Goal: Book appointment/travel/reservation

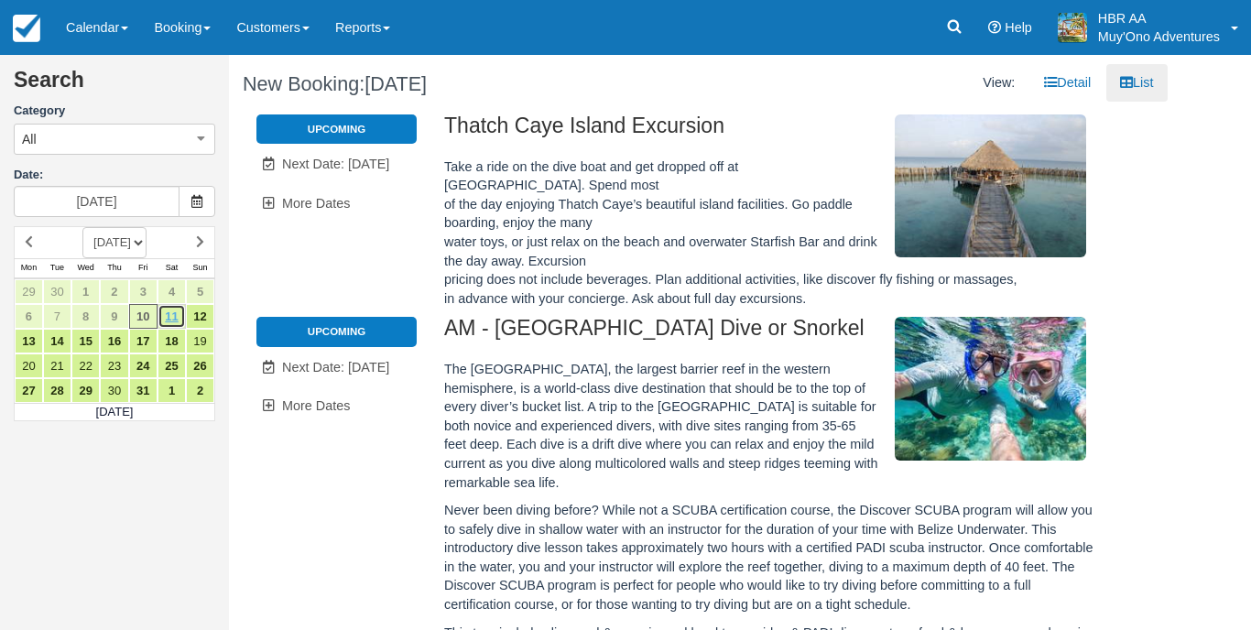
click at [166, 306] on link "11" at bounding box center [172, 316] width 28 height 25
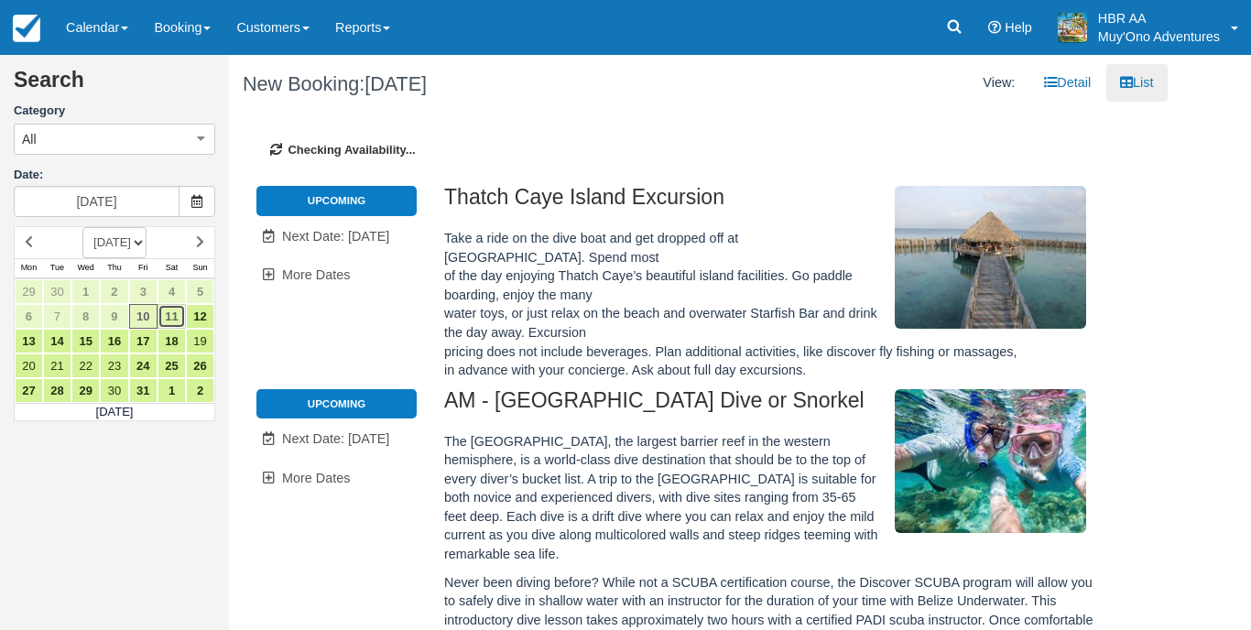
type input "10/11/25"
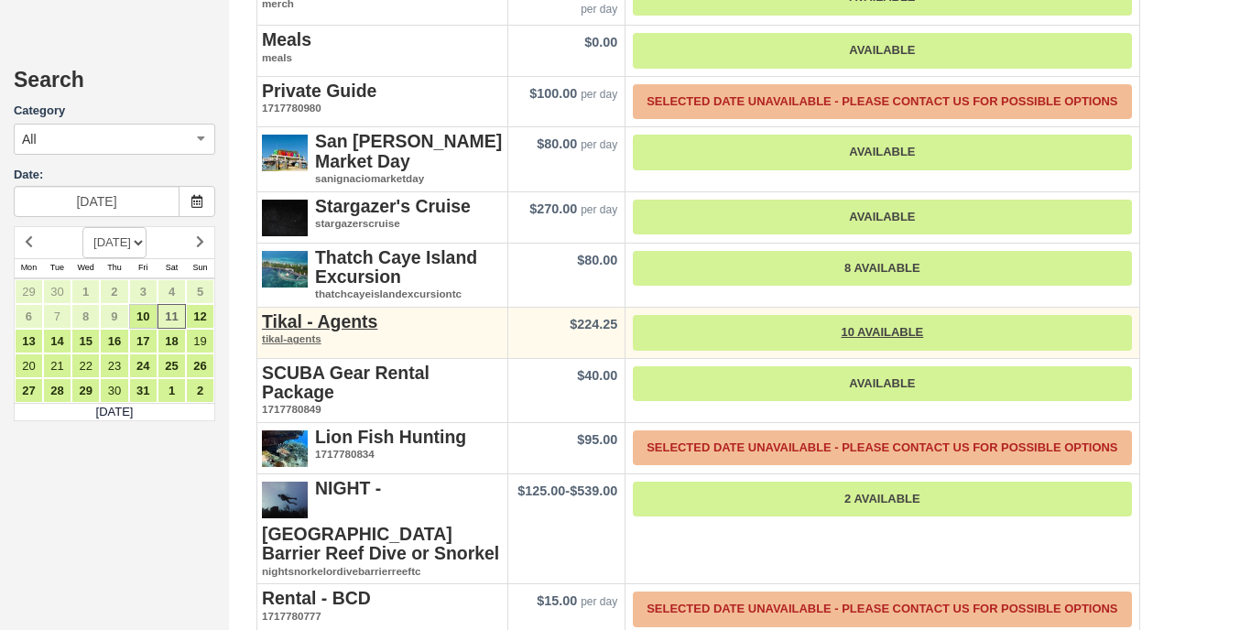
scroll to position [2802, 0]
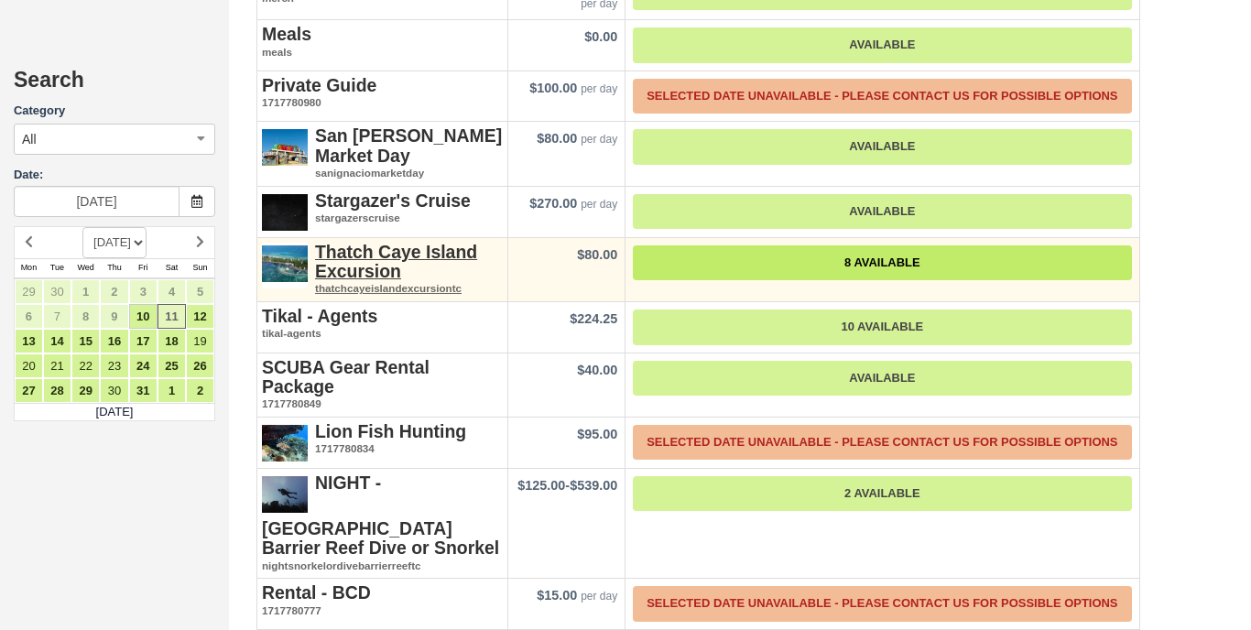
click at [867, 245] on link "8 Available" at bounding box center [882, 263] width 498 height 36
click at [824, 245] on link "8 Available" at bounding box center [882, 263] width 498 height 36
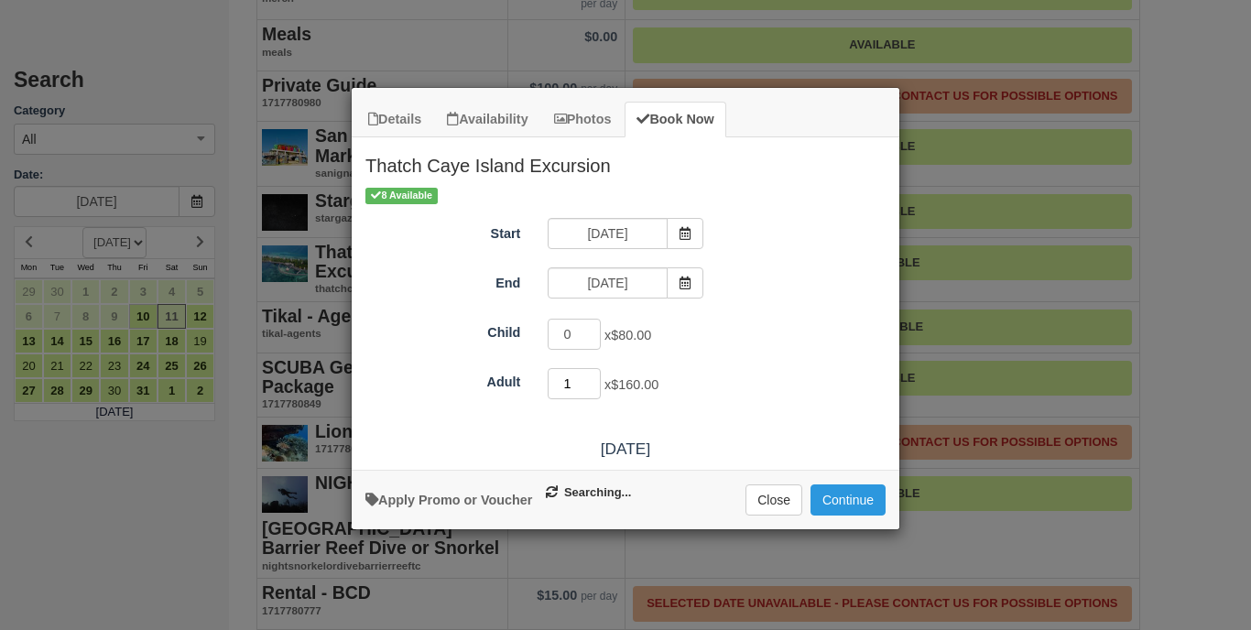
click at [595, 381] on input "1" at bounding box center [574, 383] width 53 height 31
type input "2"
click at [595, 381] on input "2" at bounding box center [574, 383] width 53 height 31
click at [850, 515] on button "Continue" at bounding box center [848, 500] width 75 height 31
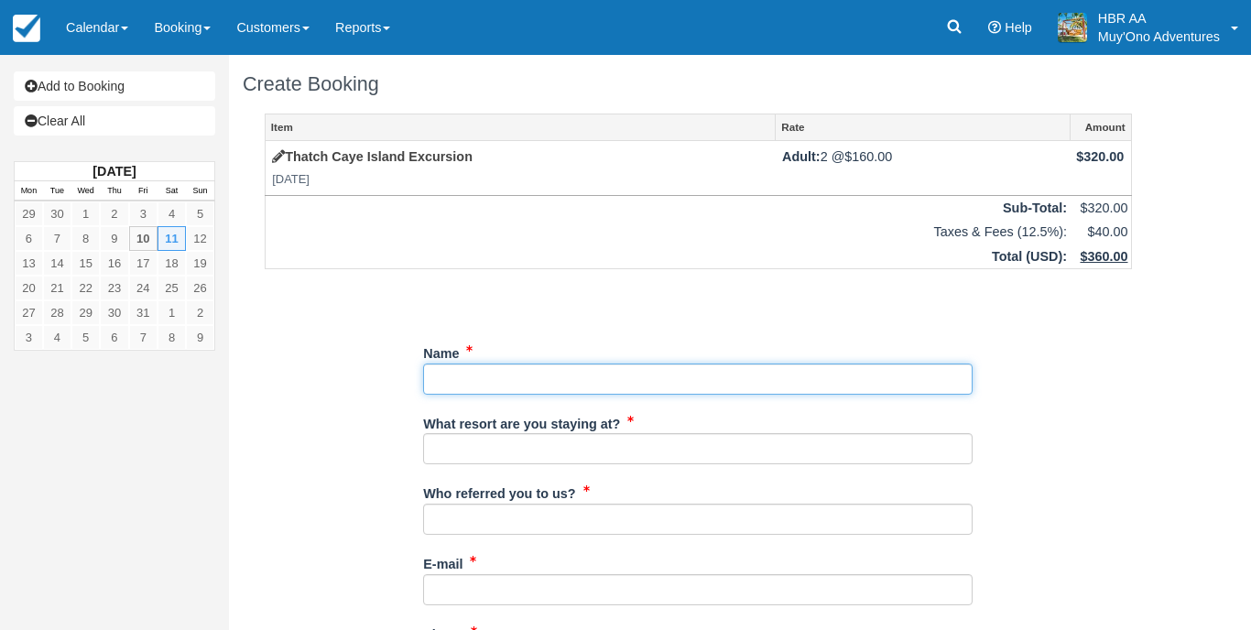
click at [540, 387] on input "Name" at bounding box center [698, 379] width 550 height 31
type input "Steve Hanley"
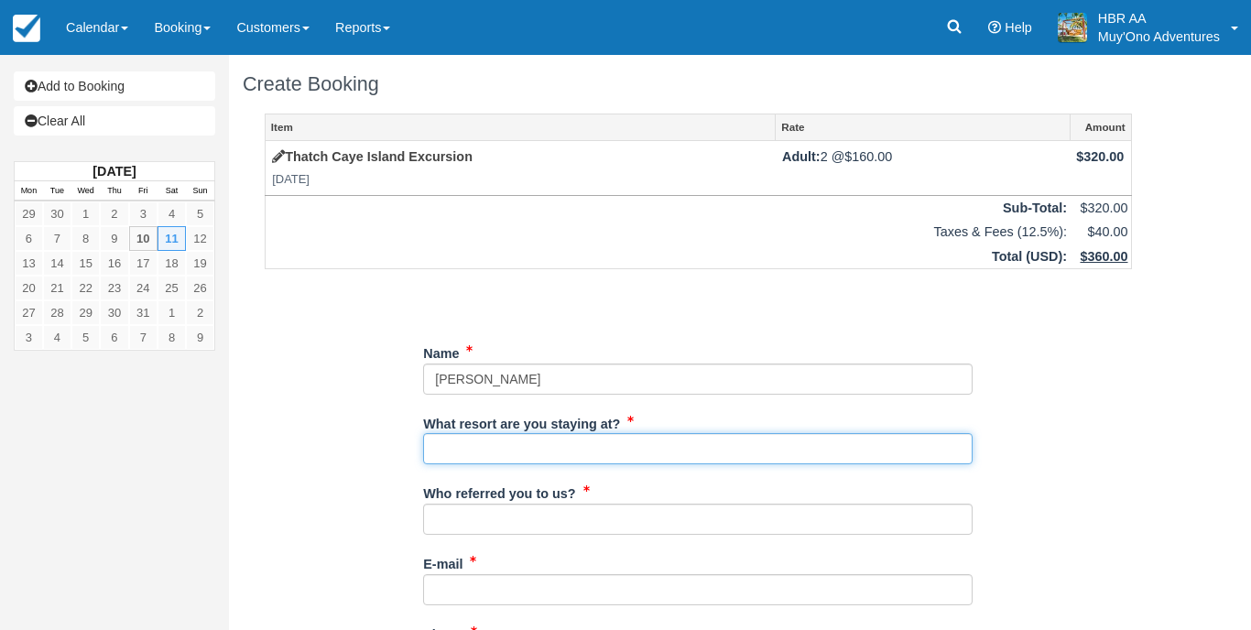
click at [549, 453] on input "What resort are you staying at?" at bounding box center [698, 448] width 550 height 31
type input "HBR"
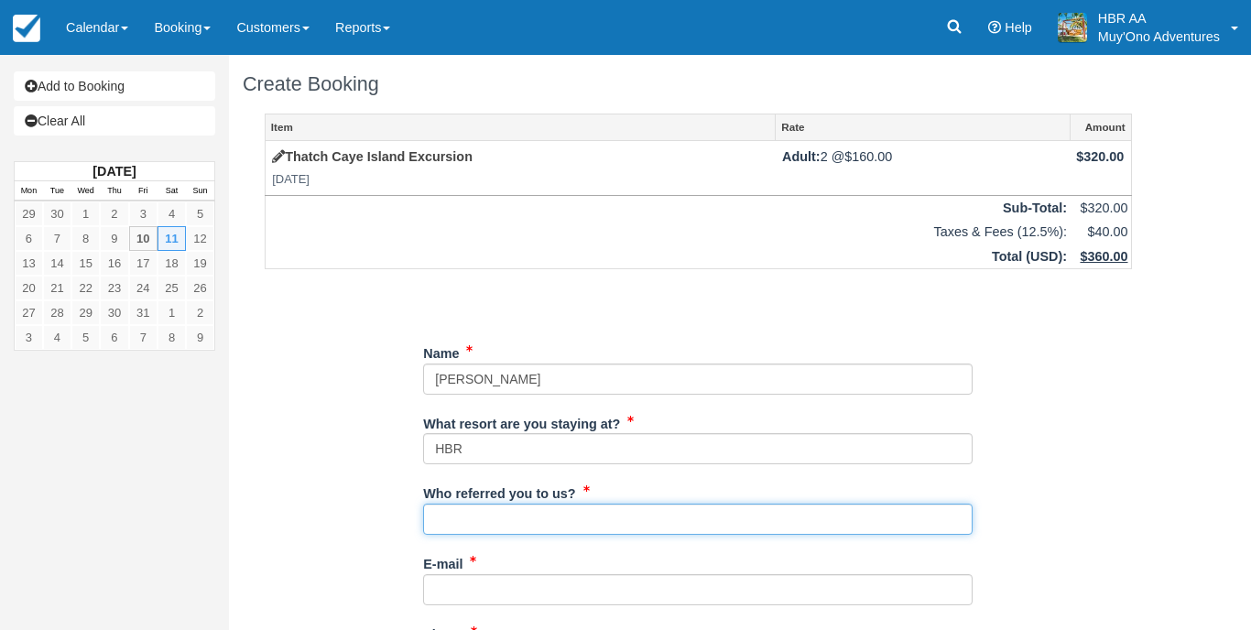
click at [546, 521] on input "Who referred you to us?" at bounding box center [698, 519] width 550 height 31
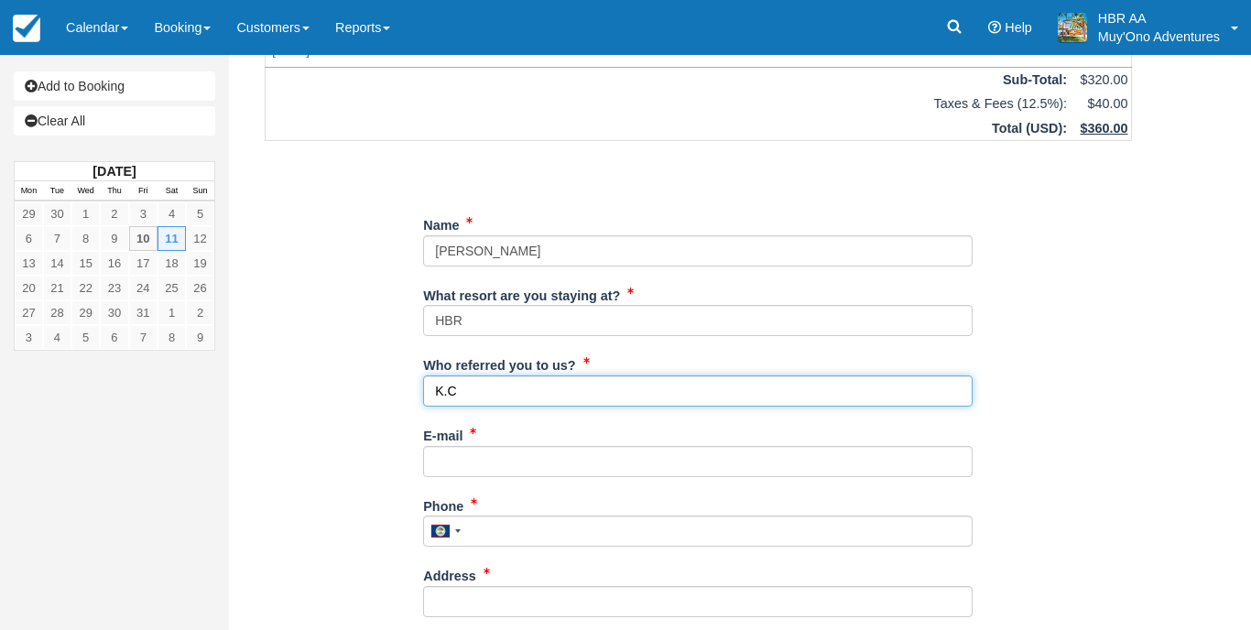
scroll to position [154, 0]
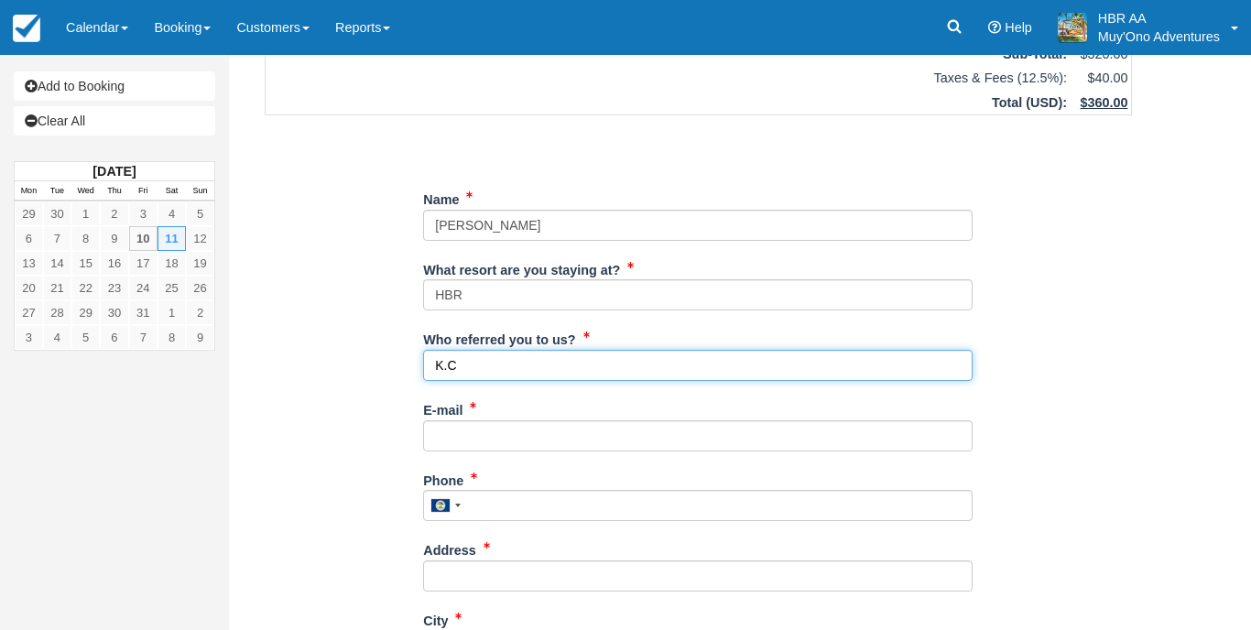
type input "K.C"
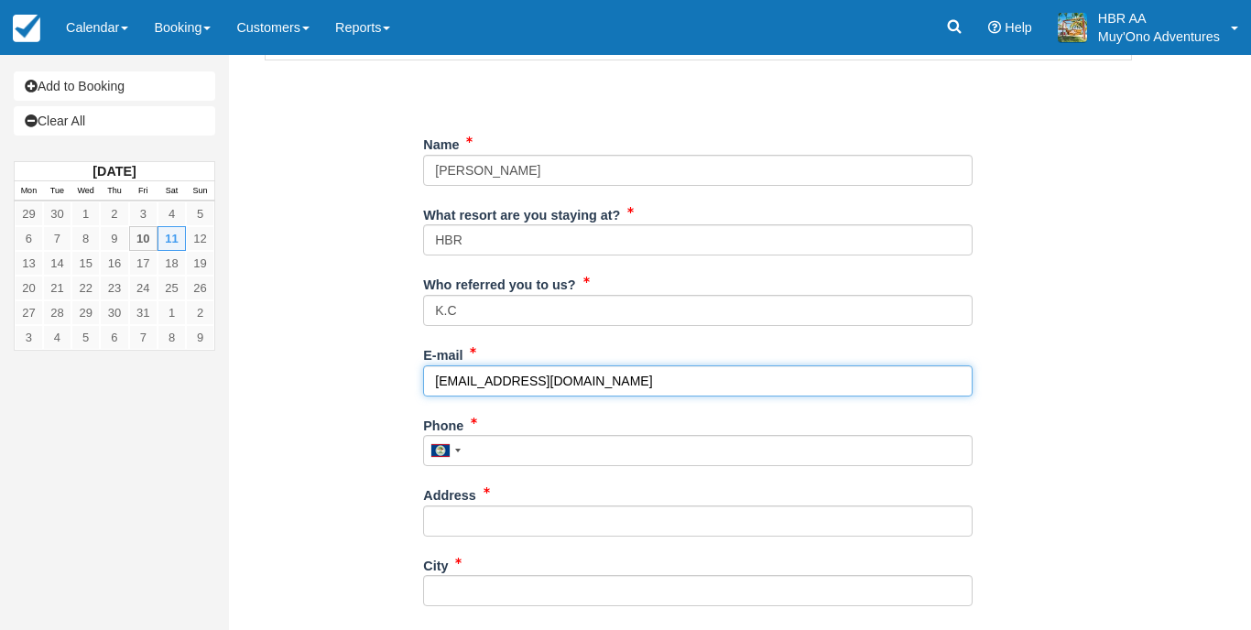
scroll to position [208, 0]
type input "frontdesk@hopkinsbaybelize.com"
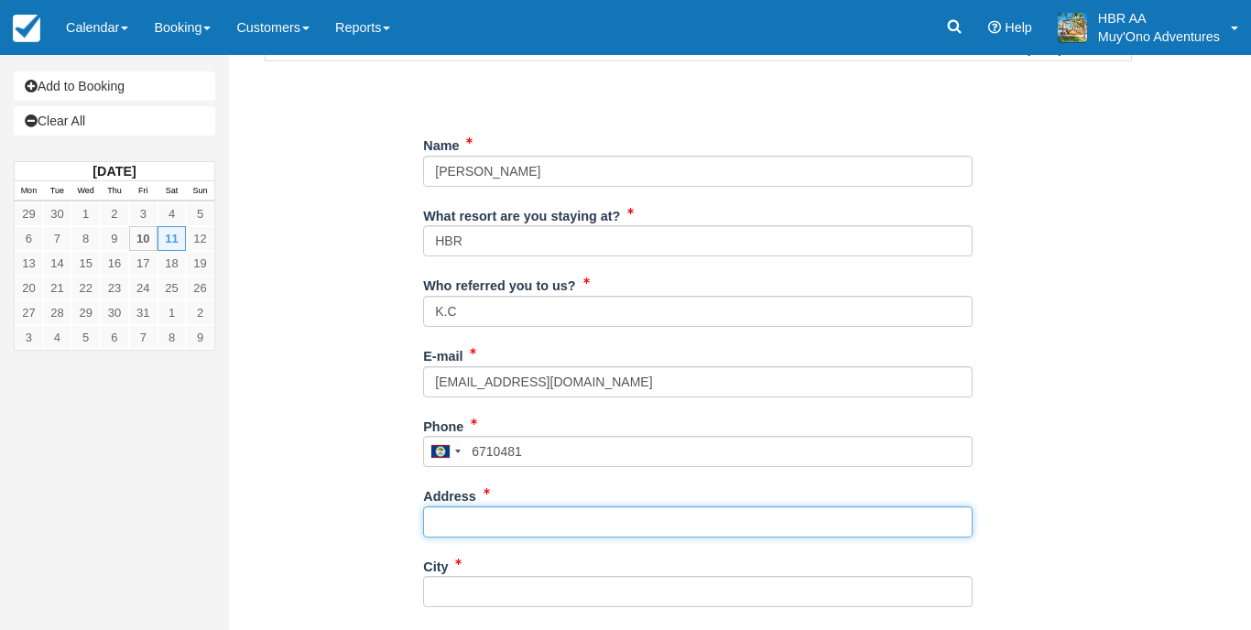
type input "671-0481"
type input "Hopkins"
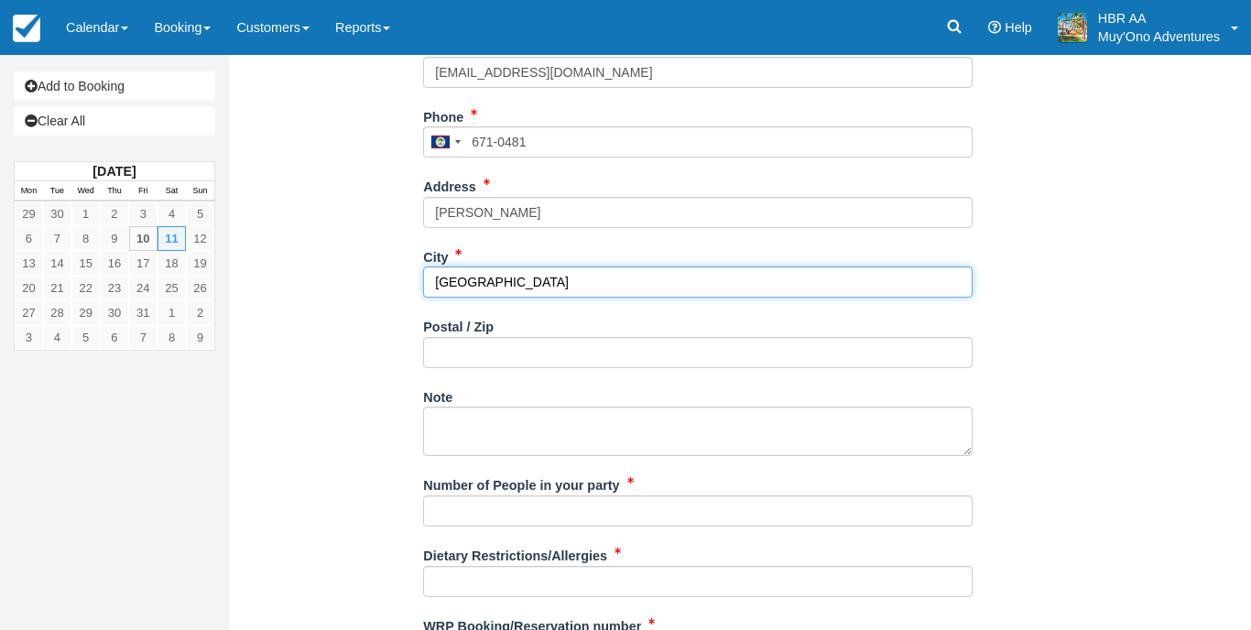
scroll to position [518, 0]
type input "Belize"
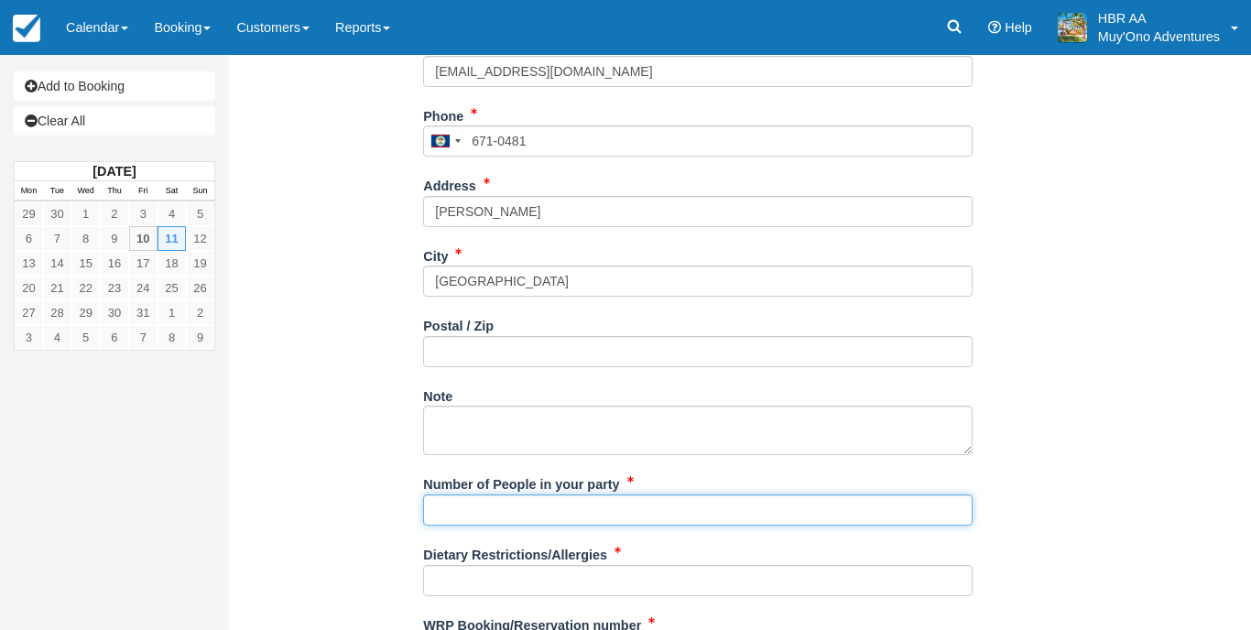
click at [518, 507] on input "Number of People in your party" at bounding box center [698, 510] width 550 height 31
type input "2px"
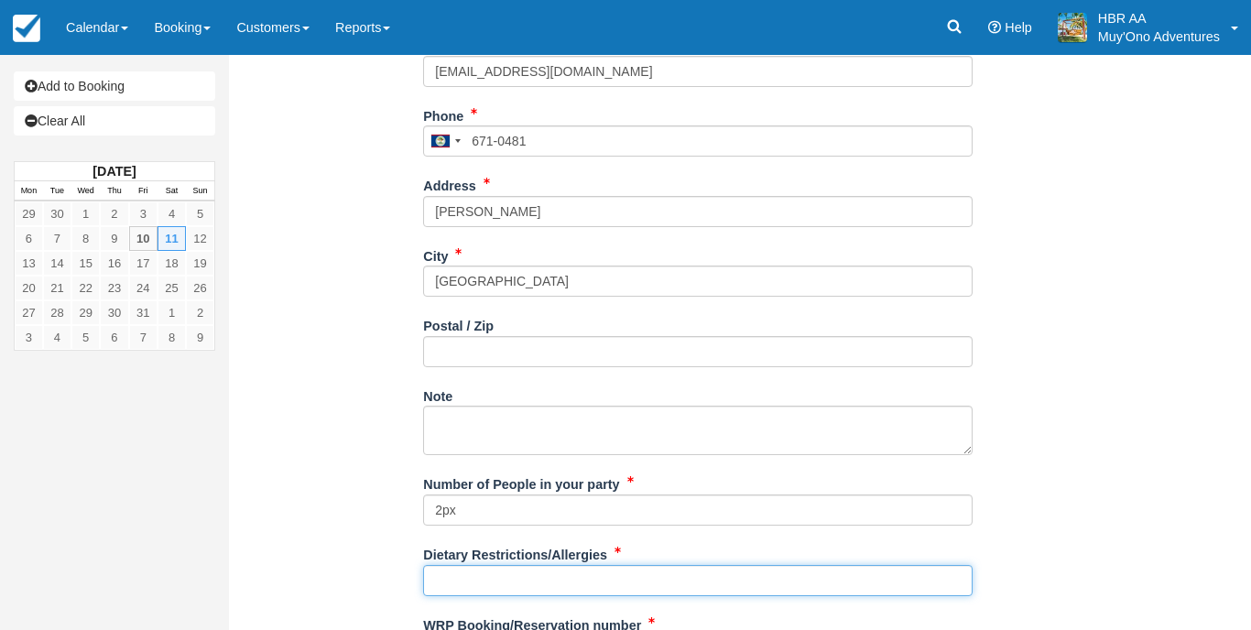
click at [534, 573] on input "Dietary Restrictions/Allergies" at bounding box center [698, 580] width 550 height 31
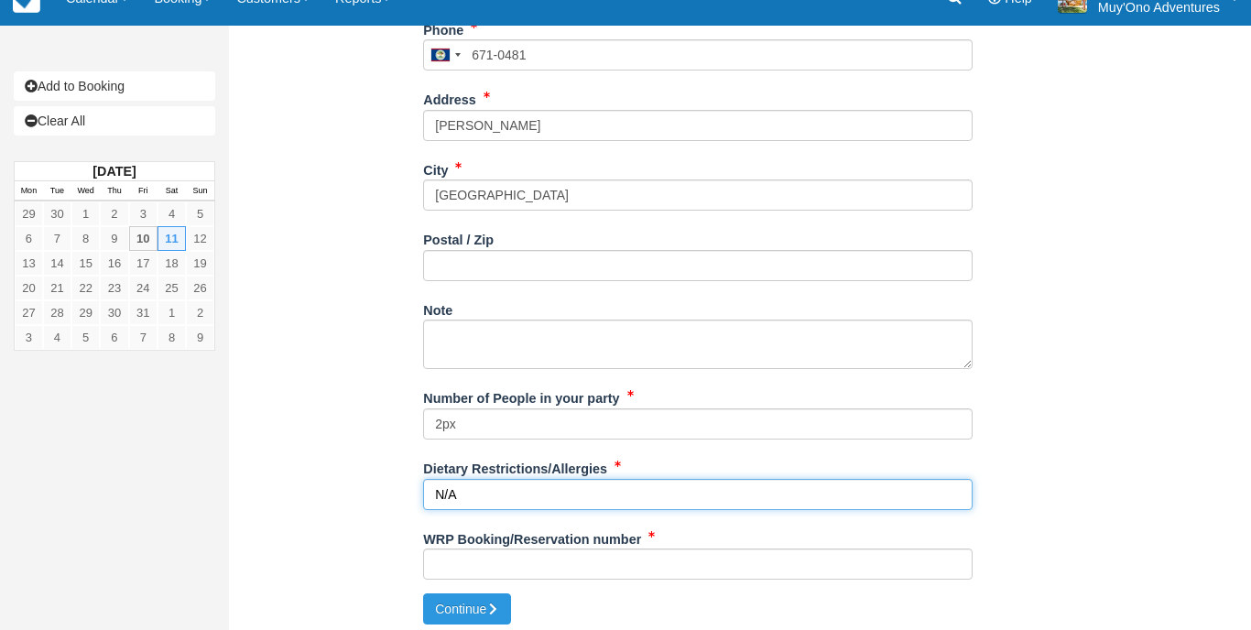
scroll to position [603, 0]
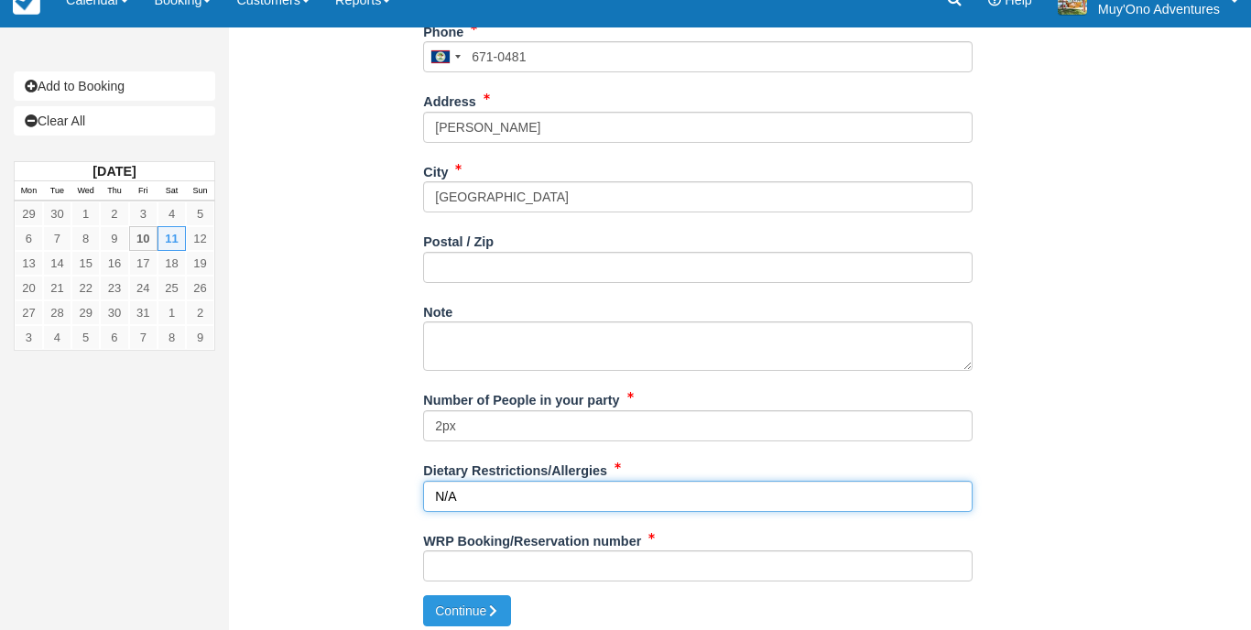
type input "N/A"
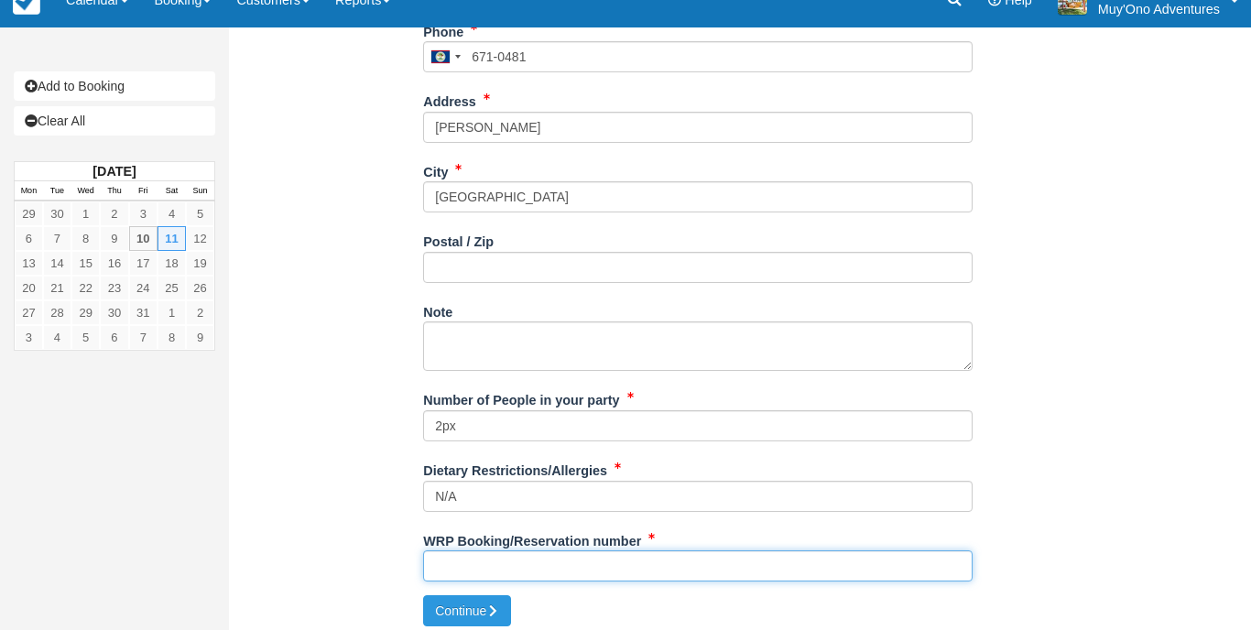
click at [570, 565] on input "WRP Booking/Reservation number" at bounding box center [698, 566] width 550 height 31
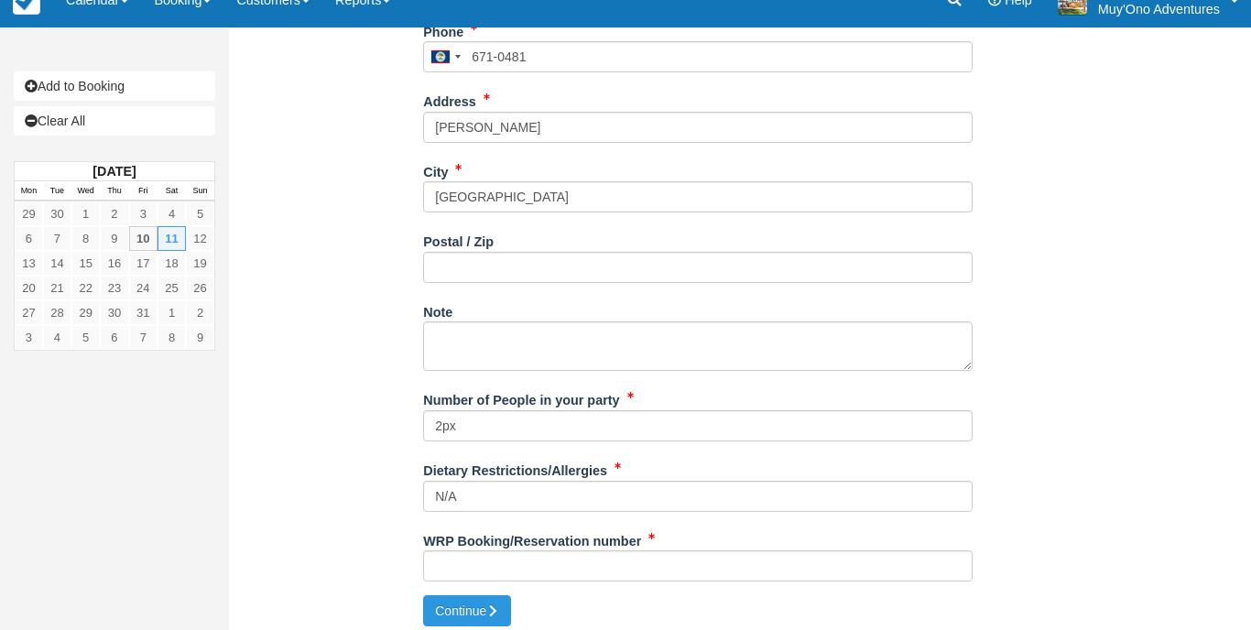
click at [605, 573] on div "WRP Booking/Reservation number" at bounding box center [698, 561] width 550 height 71
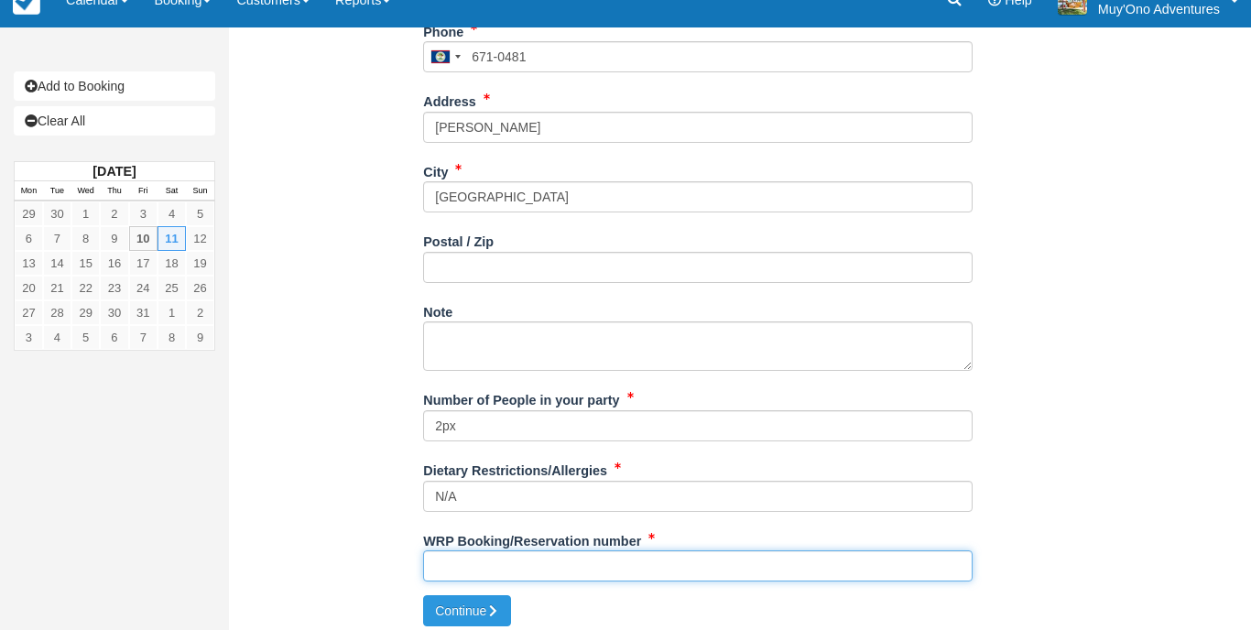
click at [608, 553] on input "WRP Booking/Reservation number" at bounding box center [698, 566] width 550 height 31
paste input "6761697904"
type input "6761697904"
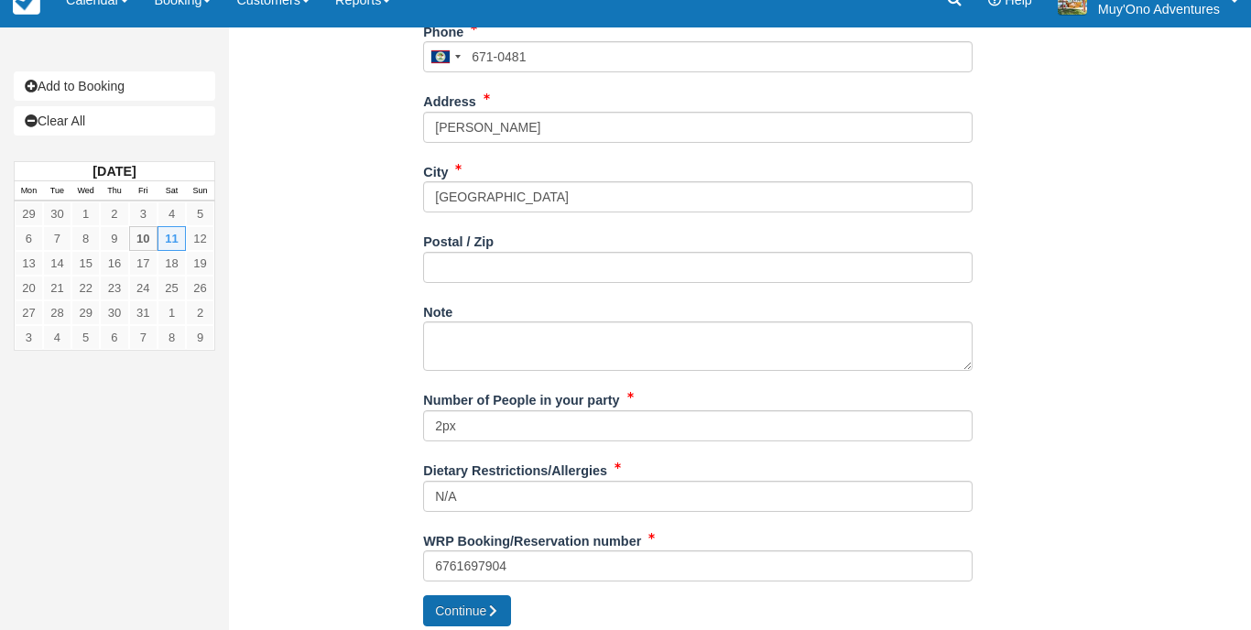
click at [479, 602] on button "Continue" at bounding box center [467, 610] width 88 height 31
type input "+5016710481"
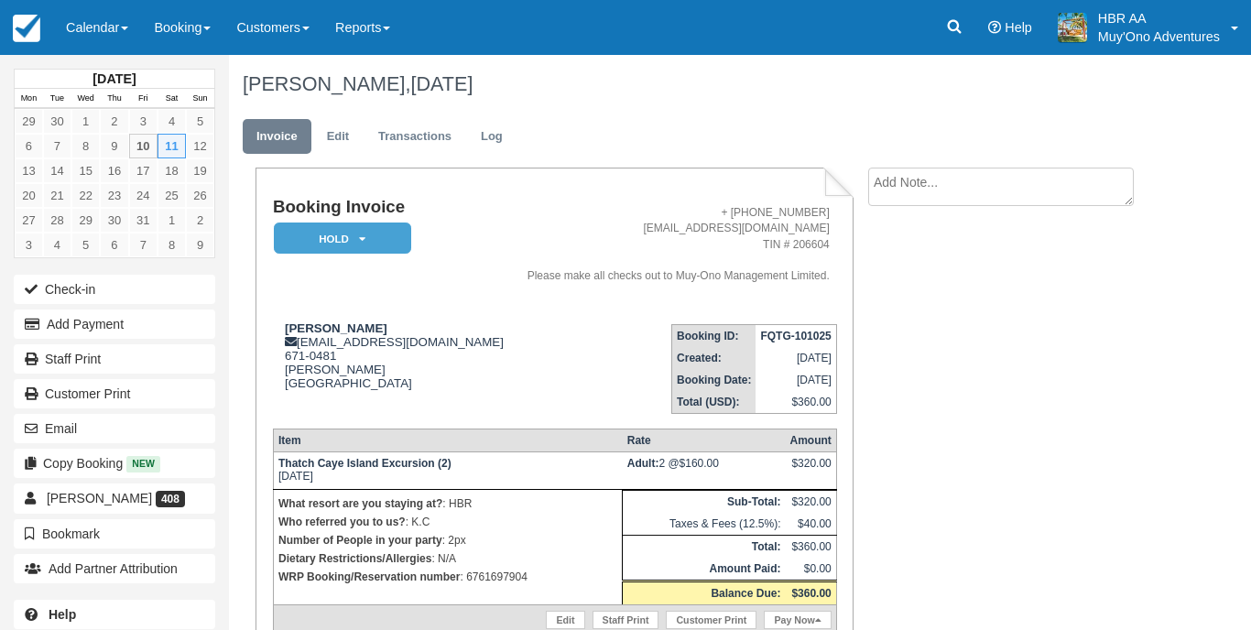
click at [366, 242] on em "HOLD" at bounding box center [342, 239] width 137 height 32
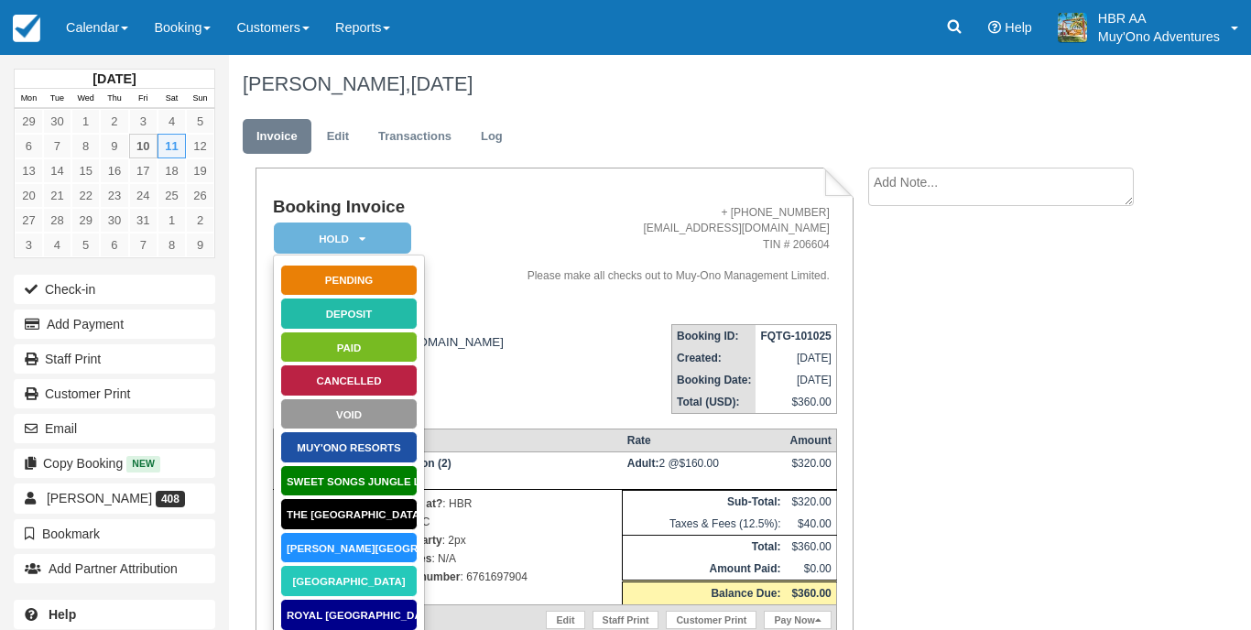
click at [352, 551] on link "Hopkins Bay Resort" at bounding box center [348, 548] width 137 height 32
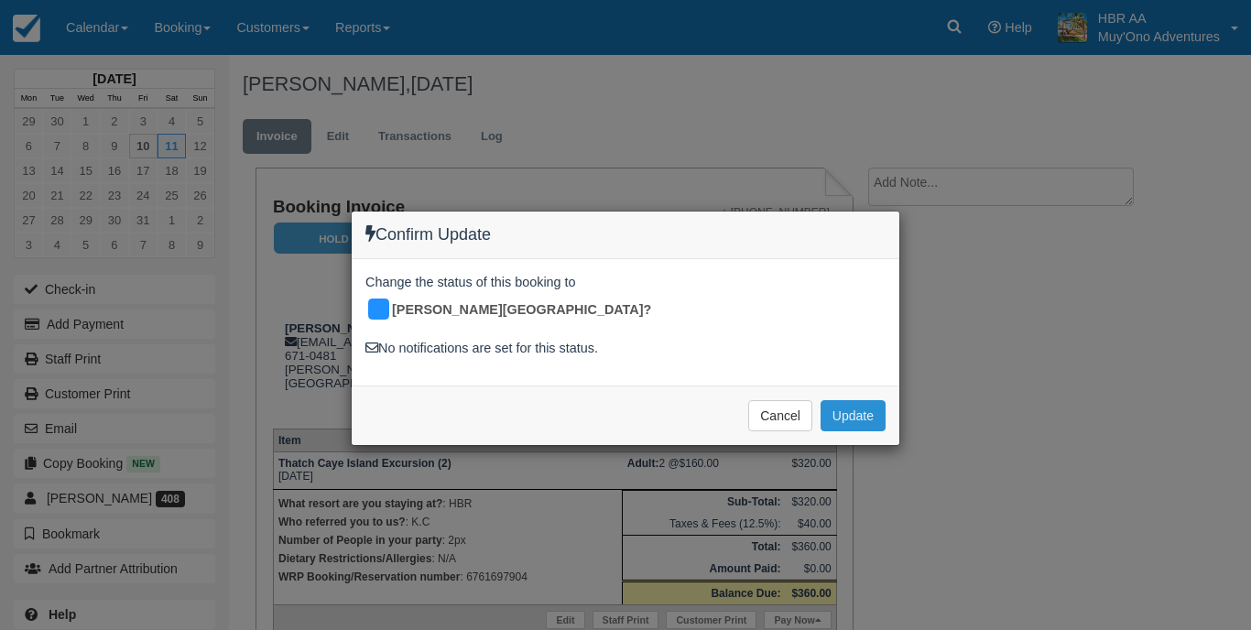
click at [833, 400] on button "Update" at bounding box center [853, 415] width 65 height 31
